Goal: Find contact information: Find contact information

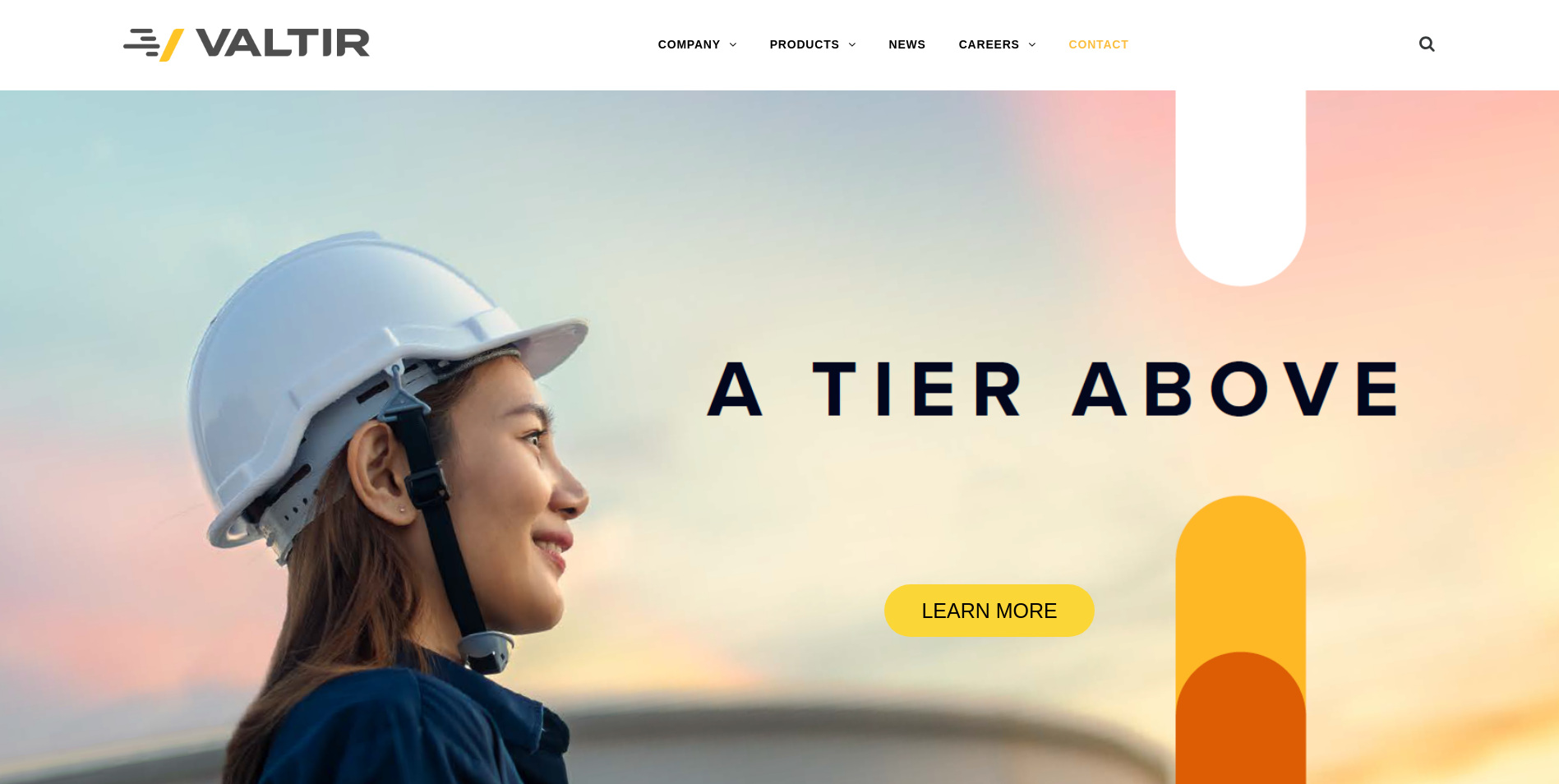
click at [1117, 47] on link "CONTACT" at bounding box center [1100, 45] width 93 height 33
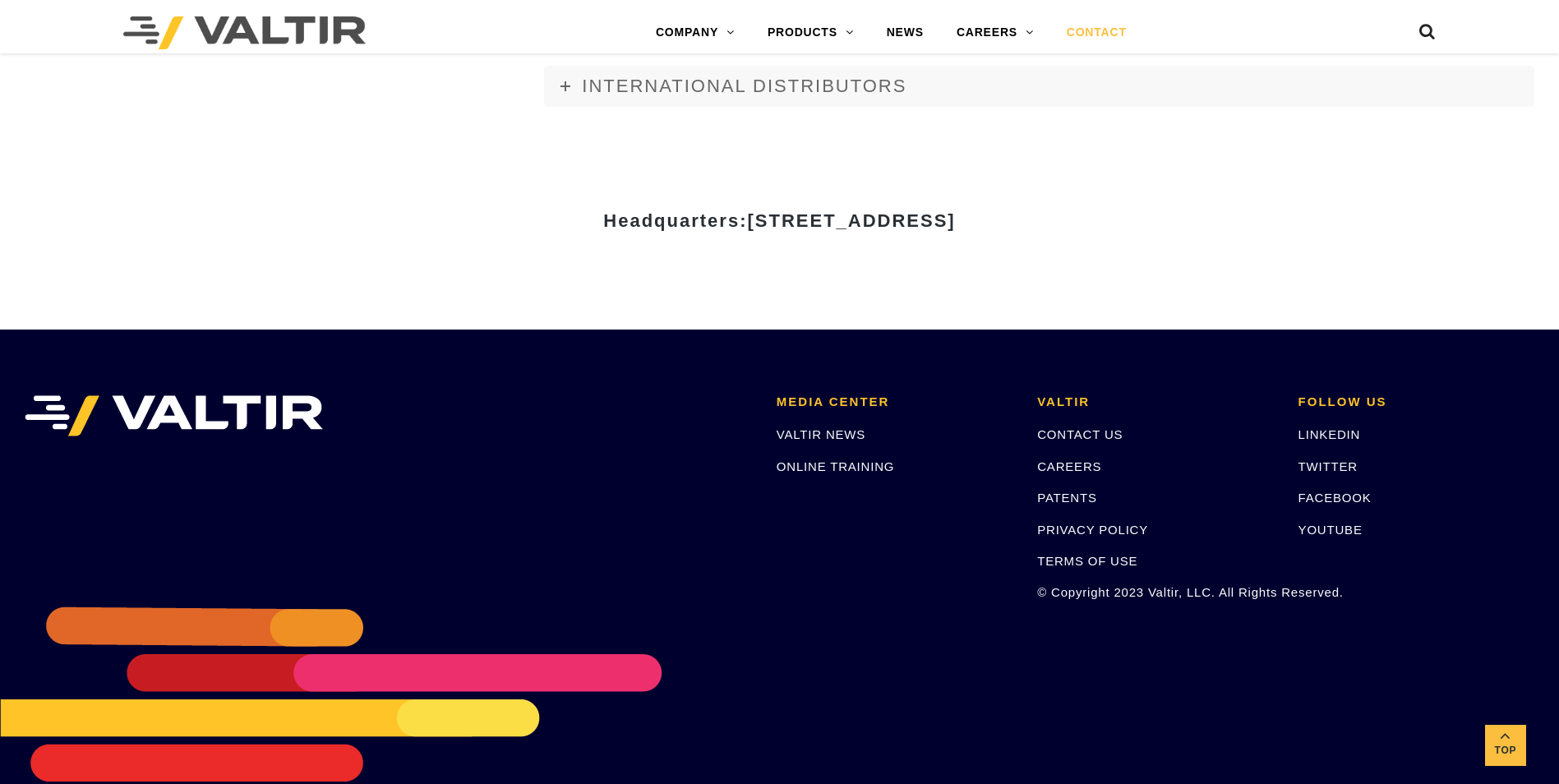
scroll to position [2219, 0]
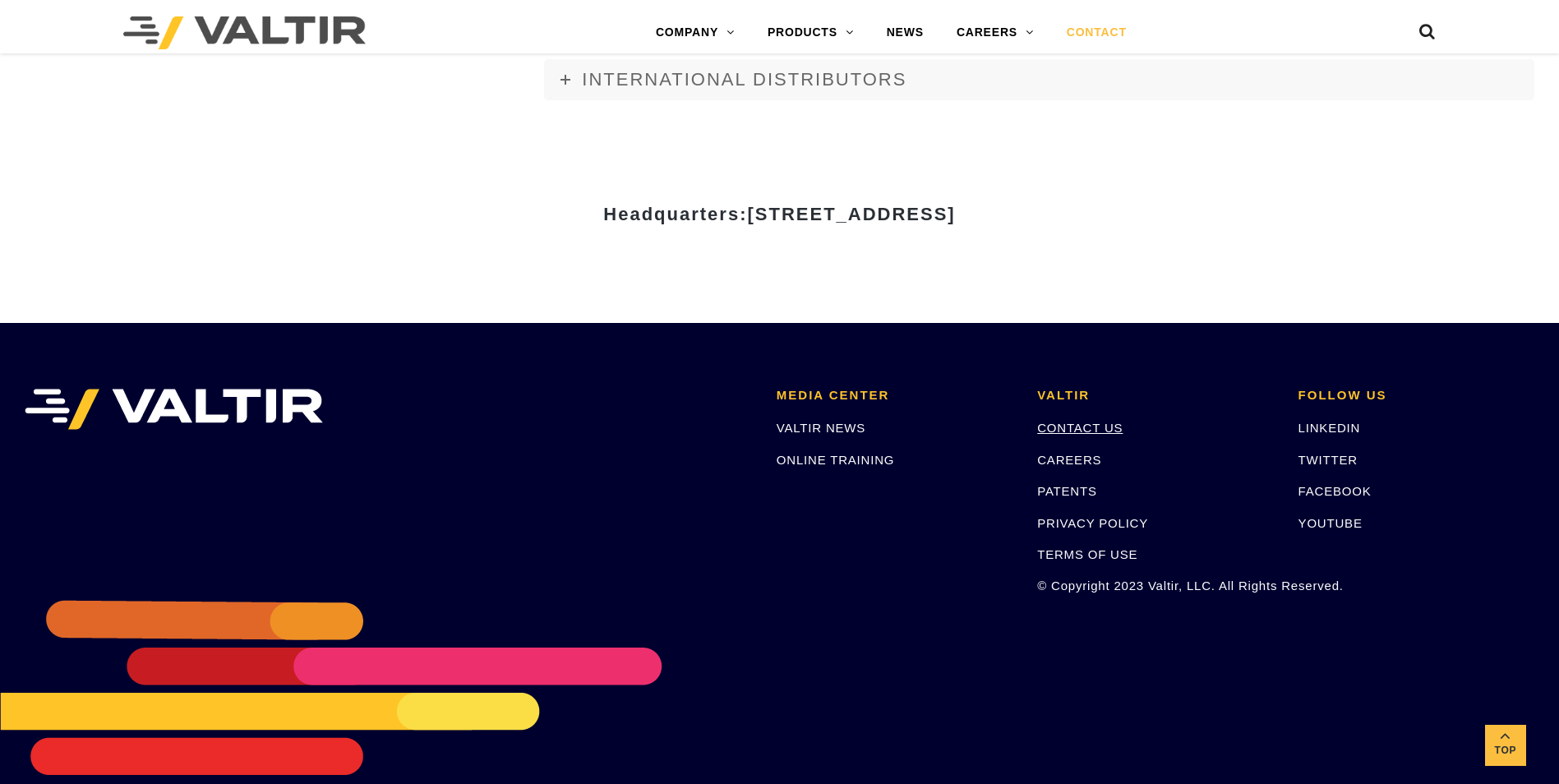
click at [1116, 431] on link "CONTACT US" at bounding box center [1080, 427] width 86 height 14
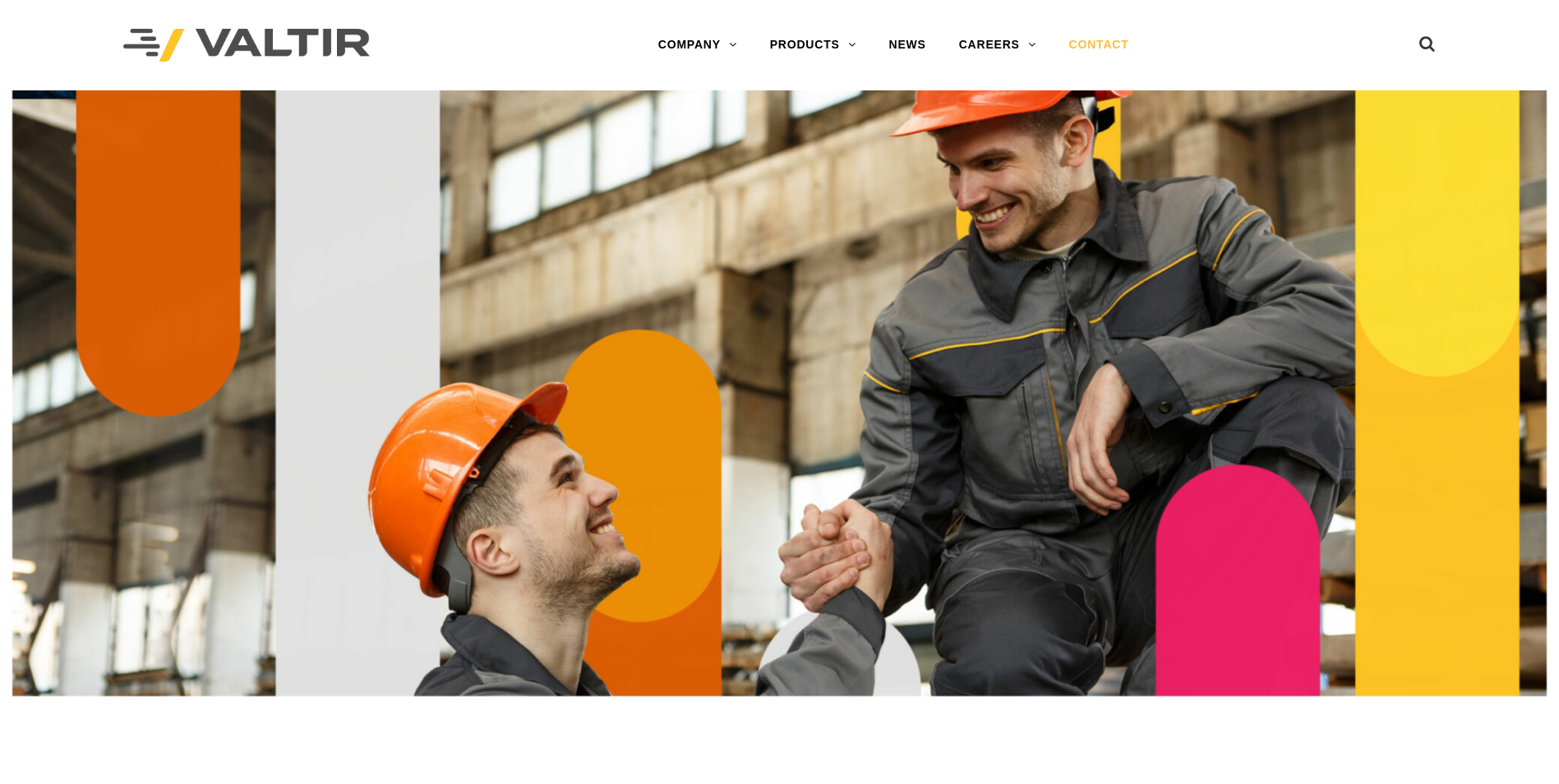
click at [1089, 39] on link "CONTACT" at bounding box center [1100, 45] width 93 height 33
